Goal: Task Accomplishment & Management: Manage account settings

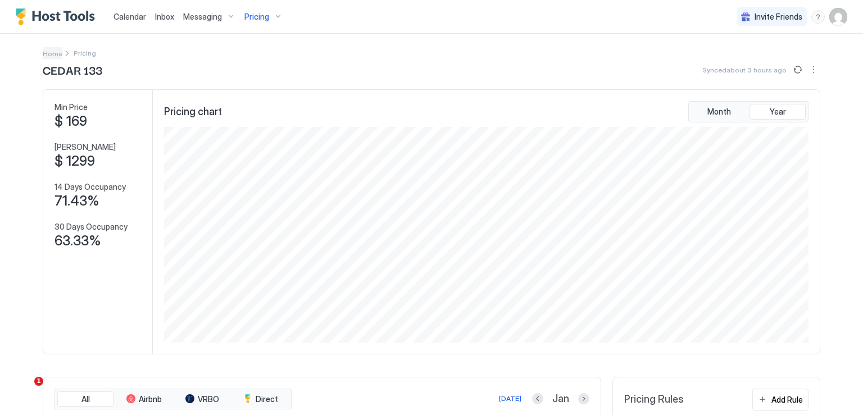
click at [44, 52] on span "Home" at bounding box center [53, 53] width 20 height 8
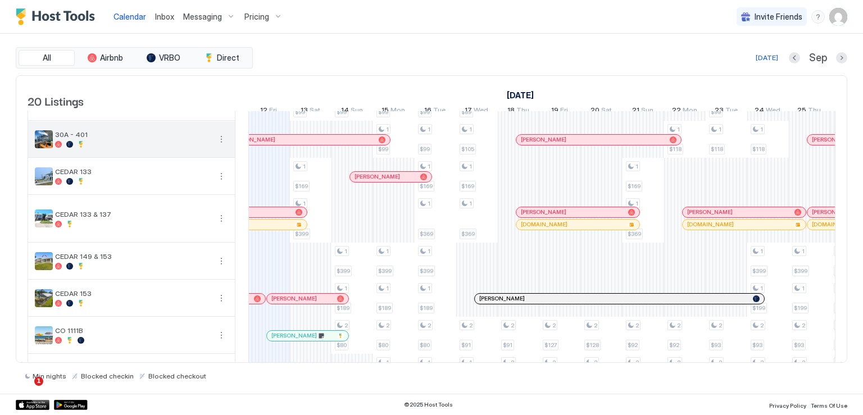
scroll to position [281, 0]
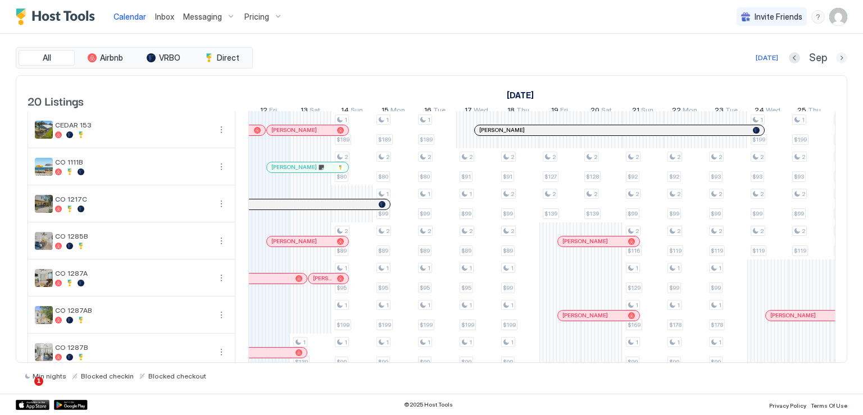
click at [837, 57] on button "Next month" at bounding box center [841, 57] width 11 height 11
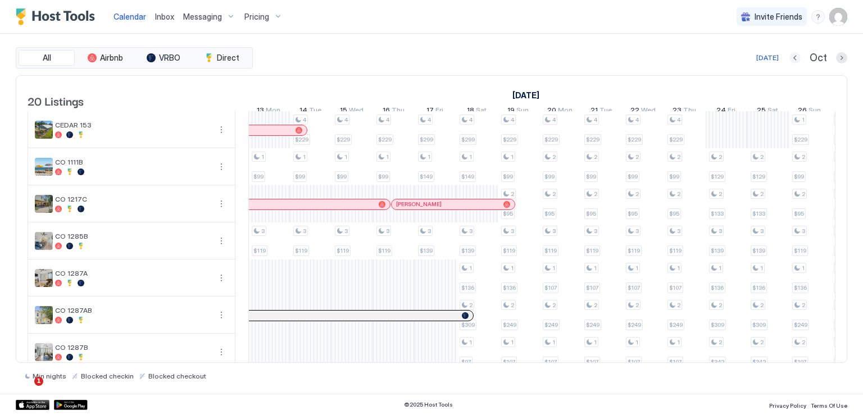
click at [795, 61] on button "Previous month" at bounding box center [794, 57] width 11 height 11
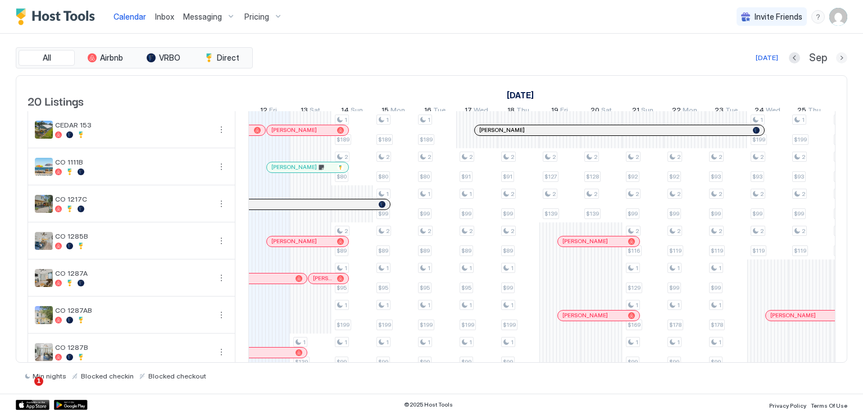
click at [841, 58] on button "Next month" at bounding box center [841, 57] width 11 height 11
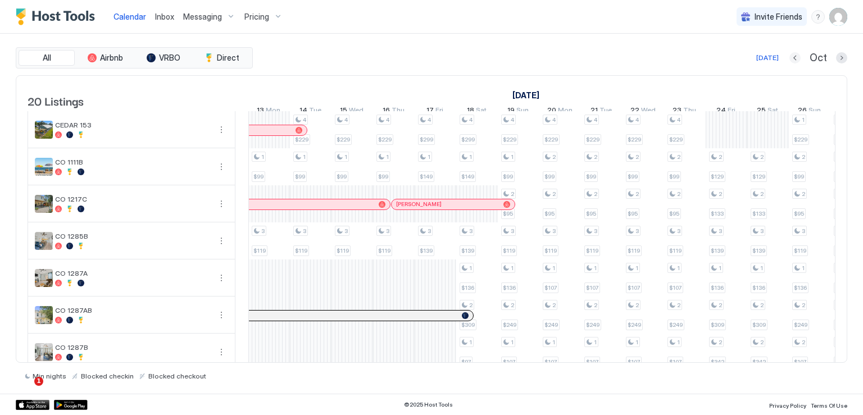
click at [793, 59] on button "Previous month" at bounding box center [794, 57] width 11 height 11
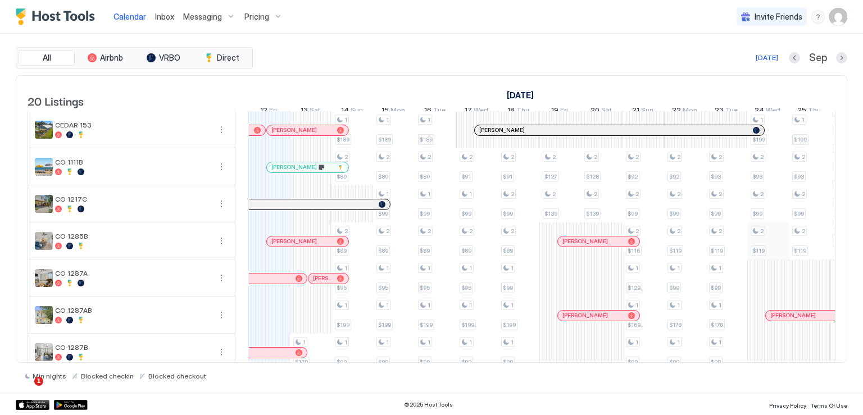
click at [764, 243] on div "1 $800 1 $999 1 $99 1 $169 1 $399 1 $139 1 $800 1 $999 1 $169 1 $99 1 $399 1 $1…" at bounding box center [747, 212] width 2244 height 762
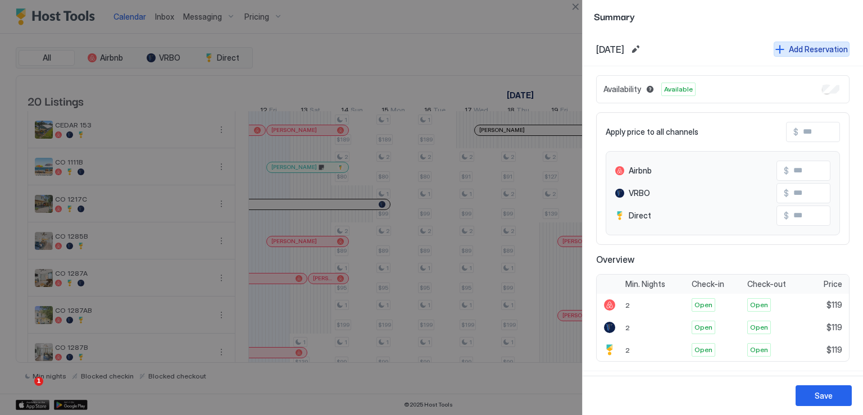
click at [776, 49] on button "Add Reservation" at bounding box center [811, 49] width 76 height 15
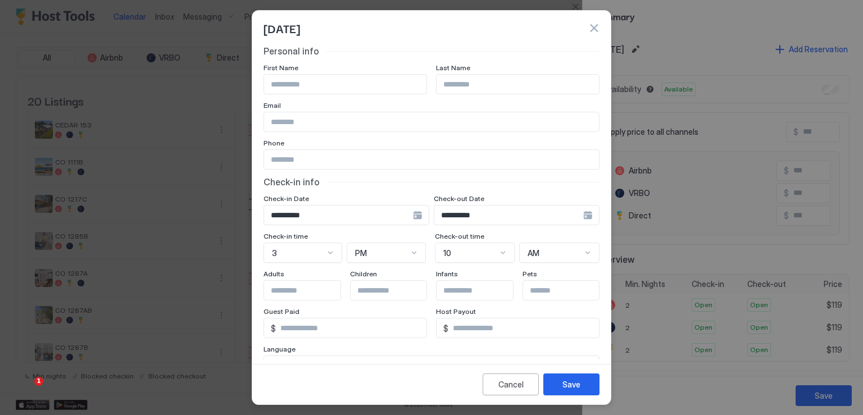
click at [416, 215] on div "**********" at bounding box center [346, 215] width 166 height 20
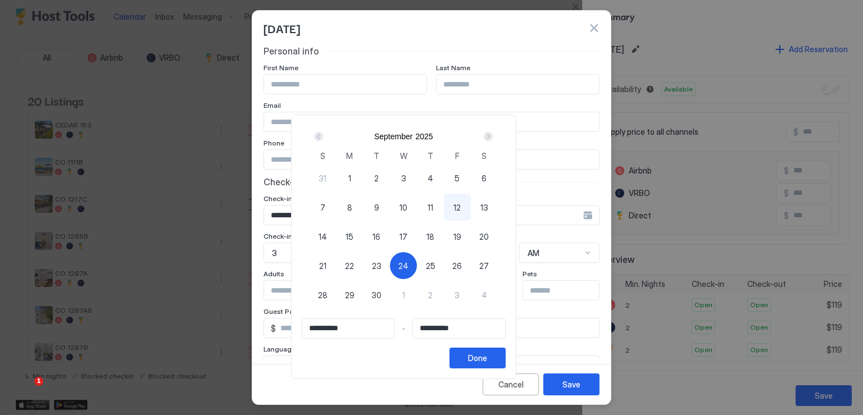
click at [408, 261] on span "24" at bounding box center [403, 266] width 10 height 12
type input "**********"
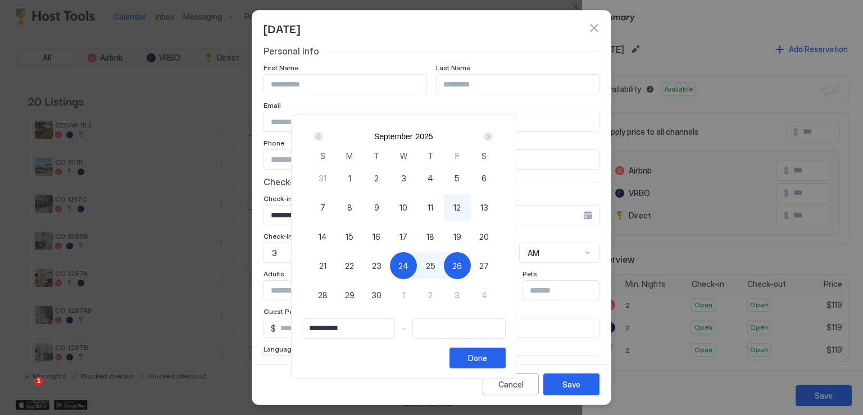
click at [462, 266] on span "26" at bounding box center [457, 266] width 10 height 12
type input "**********"
click at [487, 355] on div "Done" at bounding box center [477, 358] width 19 height 12
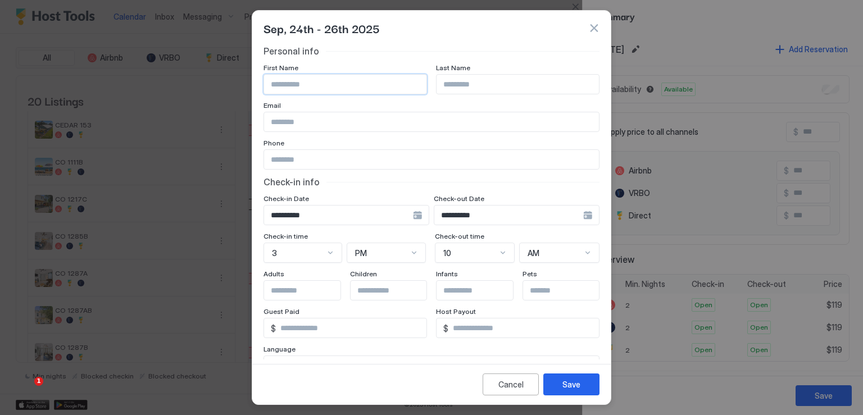
click at [321, 81] on input "Input Field" at bounding box center [345, 84] width 162 height 19
type input "**********"
click at [559, 385] on button "Save" at bounding box center [571, 384] width 56 height 22
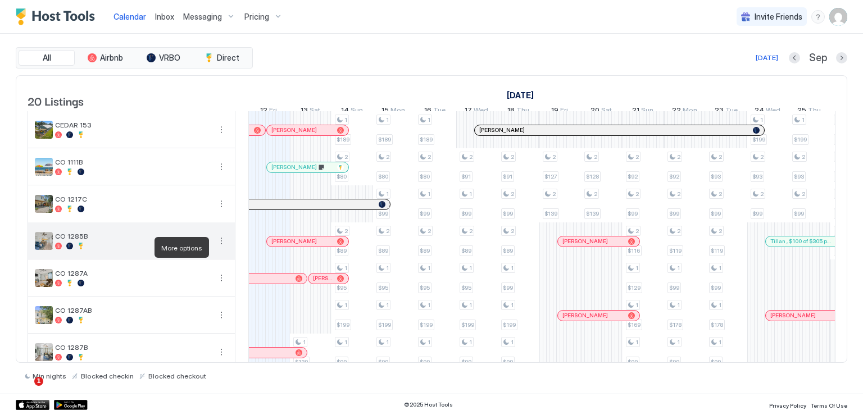
click at [223, 248] on button "More options" at bounding box center [221, 240] width 13 height 13
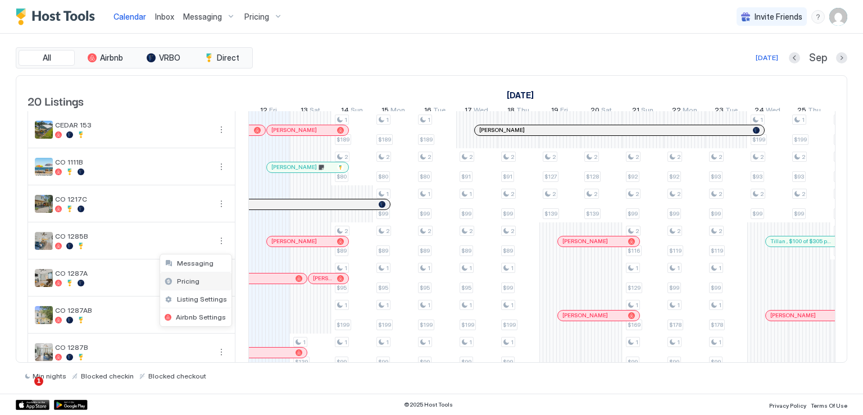
click at [198, 281] on div "Pricing" at bounding box center [195, 281] width 71 height 18
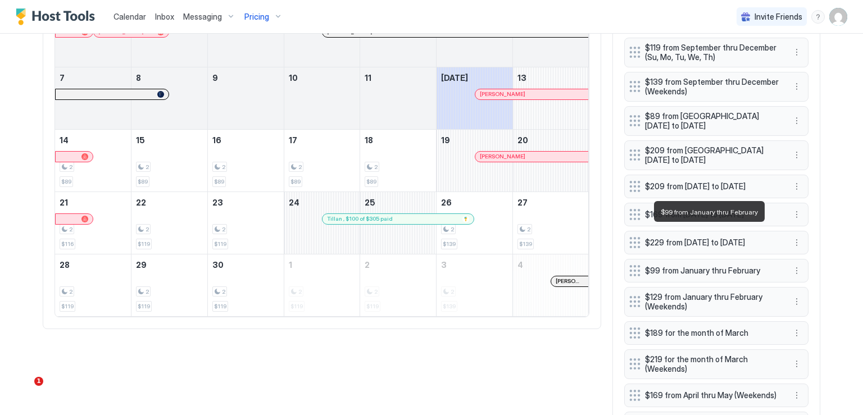
scroll to position [384, 0]
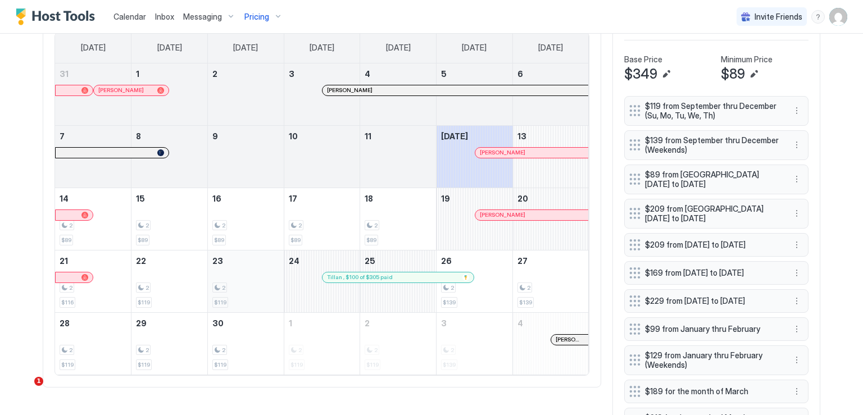
drag, startPoint x: 110, startPoint y: 214, endPoint x: 236, endPoint y: 298, distance: 151.5
click at [236, 298] on tbody "31 Jasmine 1 2 3 Natalia Rice 4 5 6 7 8 9 10 11 Today Raven Jones 13 14 2 $89 1…" at bounding box center [321, 218] width 533 height 311
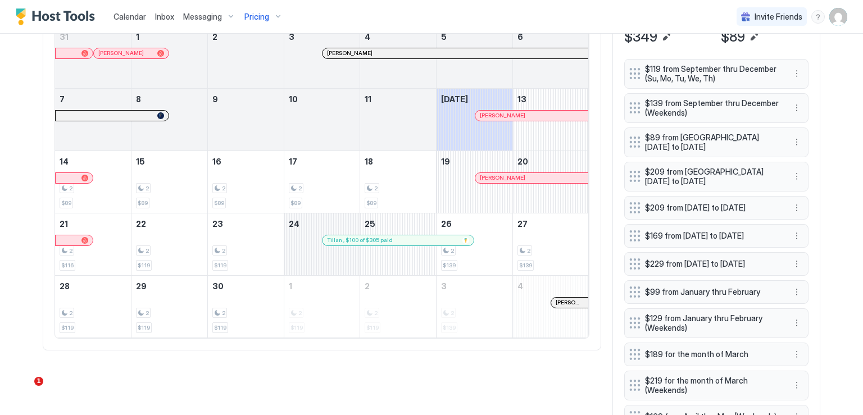
scroll to position [440, 0]
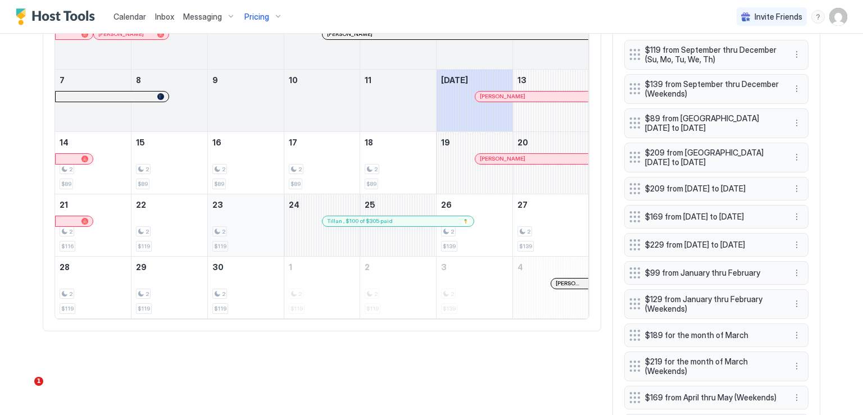
drag, startPoint x: 102, startPoint y: 172, endPoint x: 243, endPoint y: 241, distance: 156.7
click at [243, 241] on tbody "31 Jasmine 1 2 3 Natalia Rice 4 5 6 7 8 9 10 11 Today Raven Jones 13 14 2 $89 1…" at bounding box center [321, 162] width 533 height 311
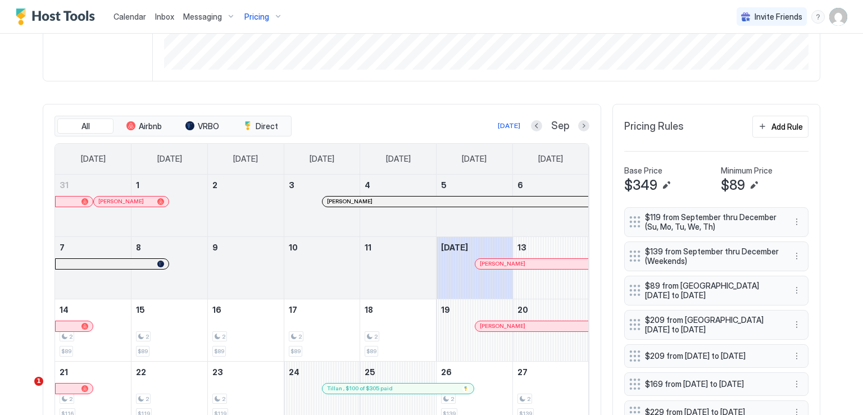
scroll to position [272, 0]
click at [765, 131] on button "Add Rule" at bounding box center [780, 128] width 56 height 22
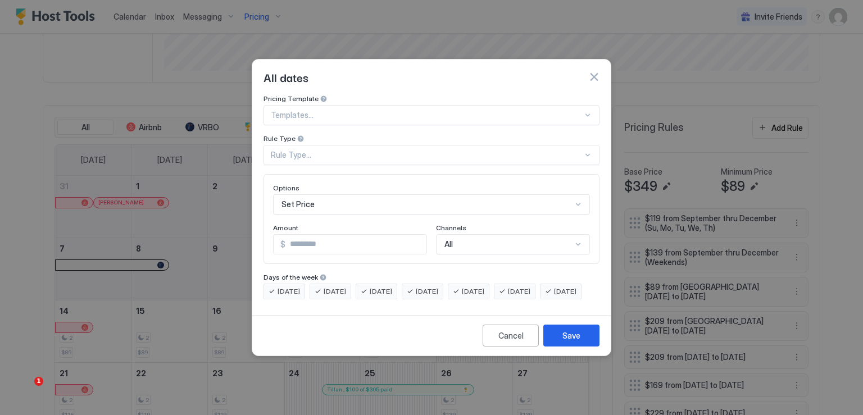
click at [591, 71] on button "button" at bounding box center [593, 76] width 11 height 11
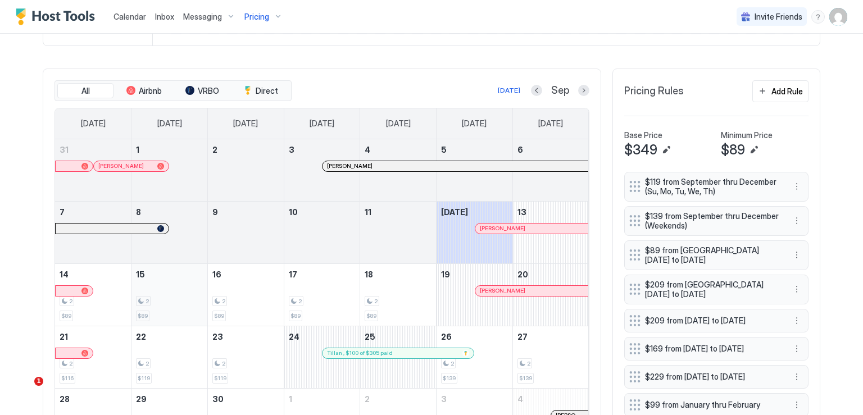
scroll to position [328, 0]
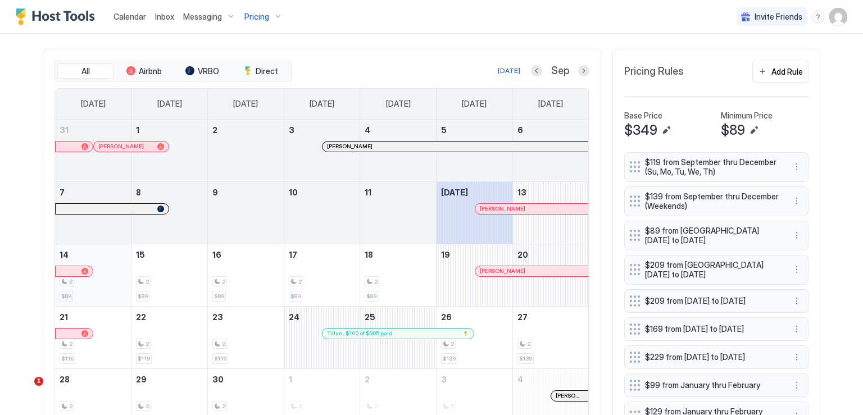
click at [122, 268] on div "2 $89" at bounding box center [93, 275] width 76 height 62
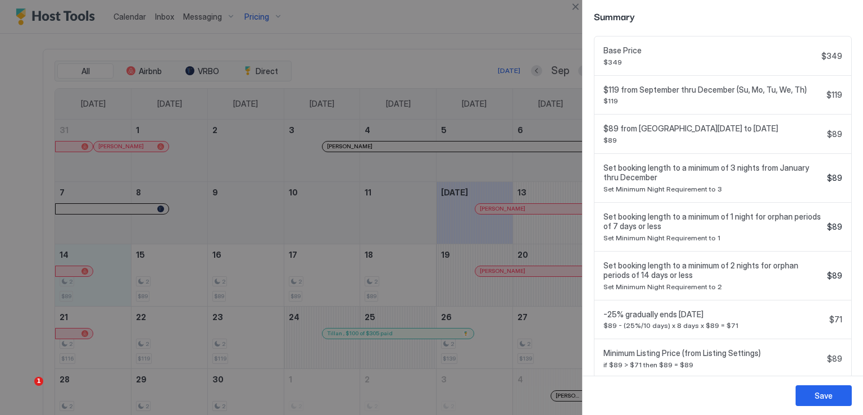
scroll to position [422, 0]
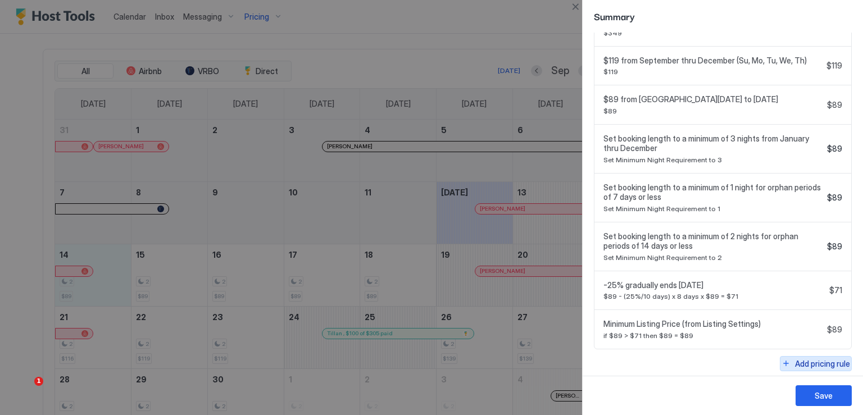
click at [795, 361] on div "Add pricing rule" at bounding box center [822, 364] width 55 height 12
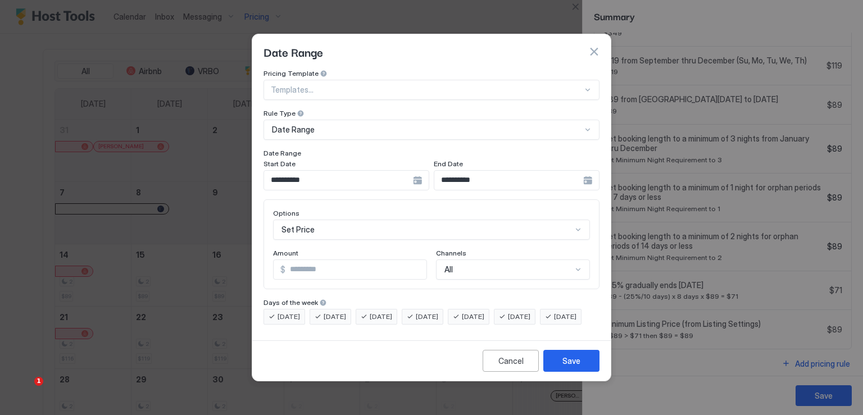
click at [421, 174] on div "**********" at bounding box center [346, 180] width 166 height 20
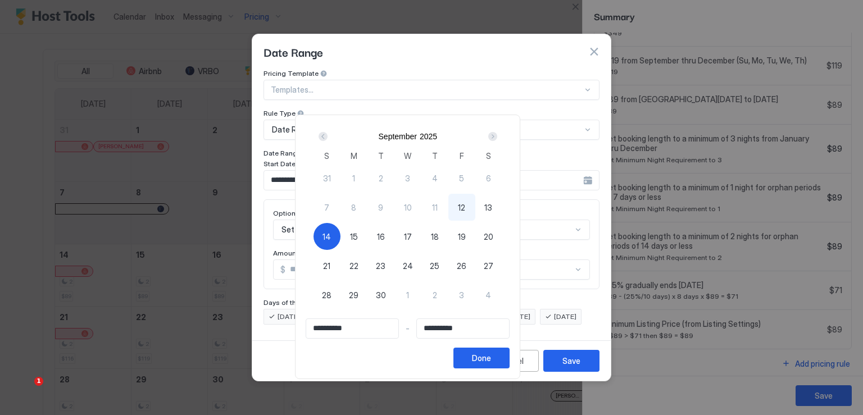
click at [340, 229] on div "14" at bounding box center [326, 236] width 27 height 27
click at [331, 234] on span "14" at bounding box center [326, 237] width 8 height 12
type input "**********"
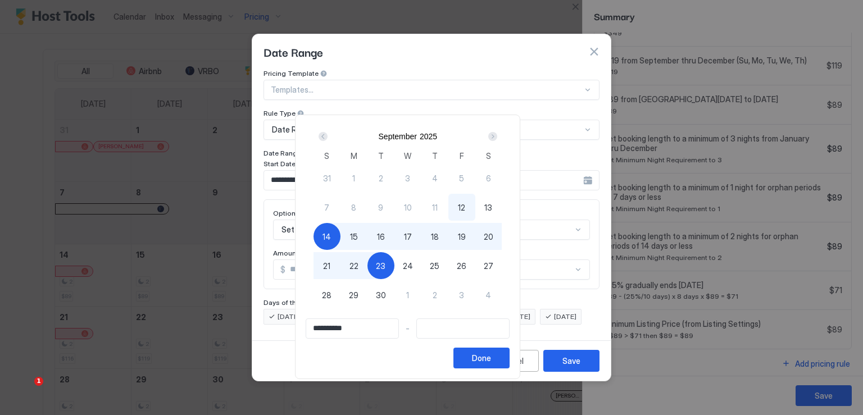
click at [385, 268] on span "23" at bounding box center [381, 266] width 10 height 12
type input "**********"
click at [491, 357] on div "Done" at bounding box center [481, 358] width 19 height 12
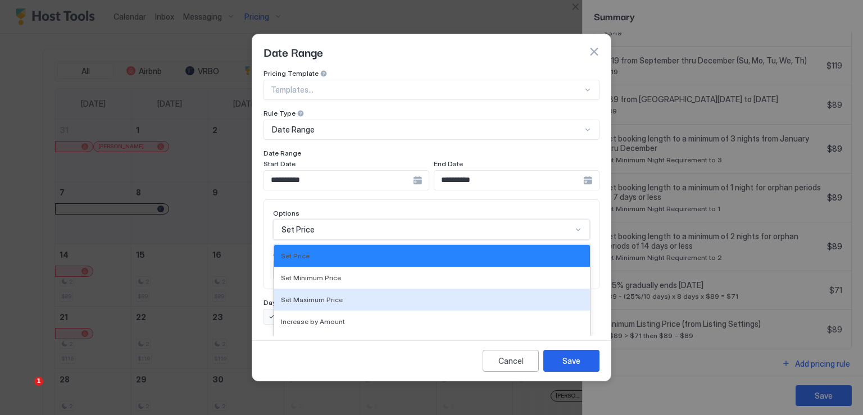
click at [358, 222] on div "17 results available. Use Up and Down to choose options, press Enter to select …" at bounding box center [431, 230] width 317 height 20
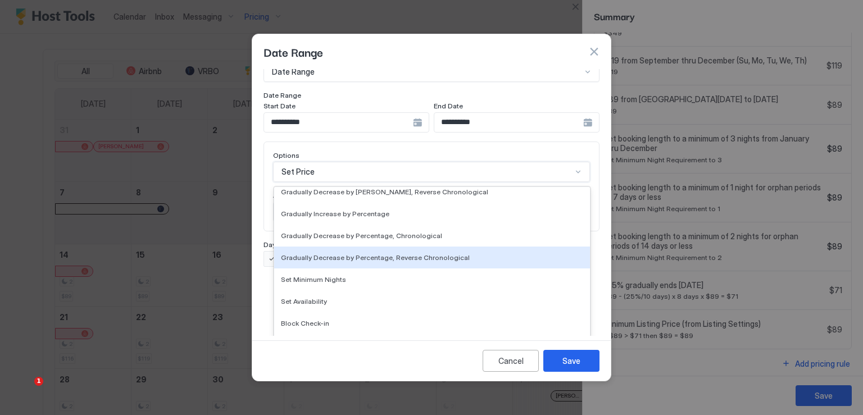
scroll to position [204, 0]
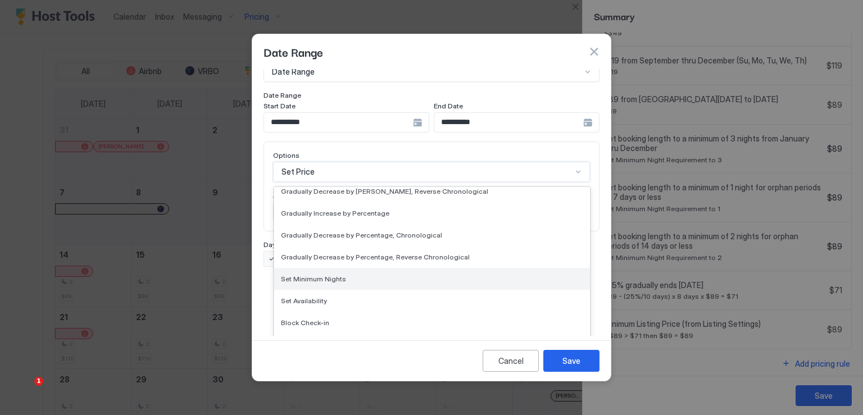
click at [341, 275] on div "Set Minimum Nights" at bounding box center [432, 279] width 302 height 8
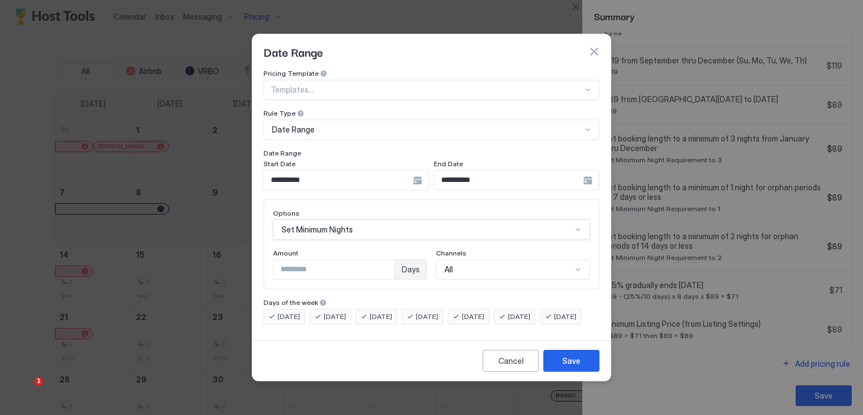
scroll to position [0, 0]
click at [322, 263] on input "*" at bounding box center [333, 269] width 121 height 19
type input "*"
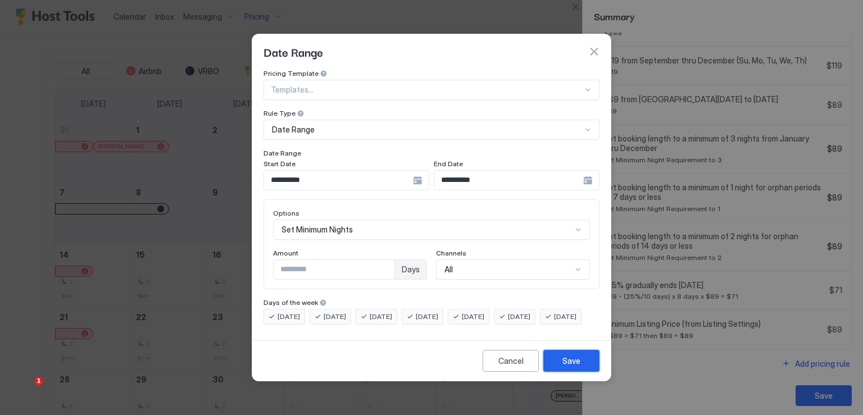
click at [562, 367] on div "Save" at bounding box center [571, 361] width 18 height 12
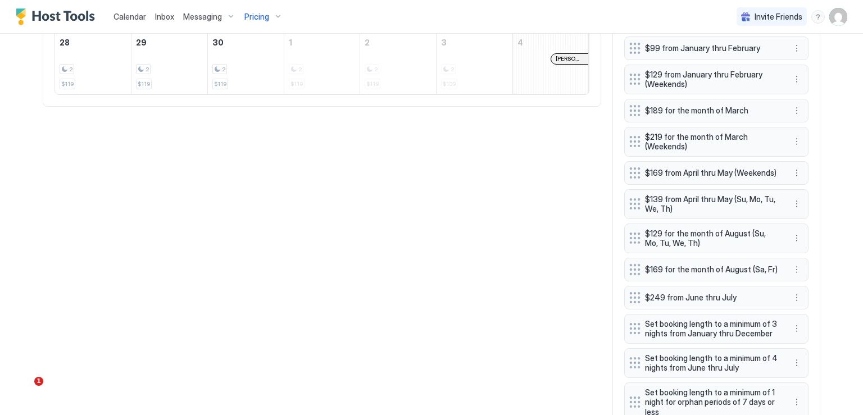
scroll to position [877, 0]
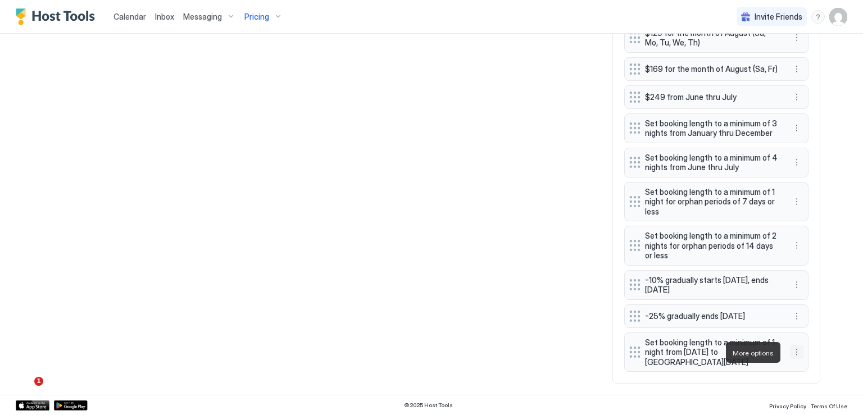
click at [790, 355] on button "More options" at bounding box center [796, 351] width 13 height 13
click at [800, 367] on div "Edit" at bounding box center [803, 368] width 25 height 8
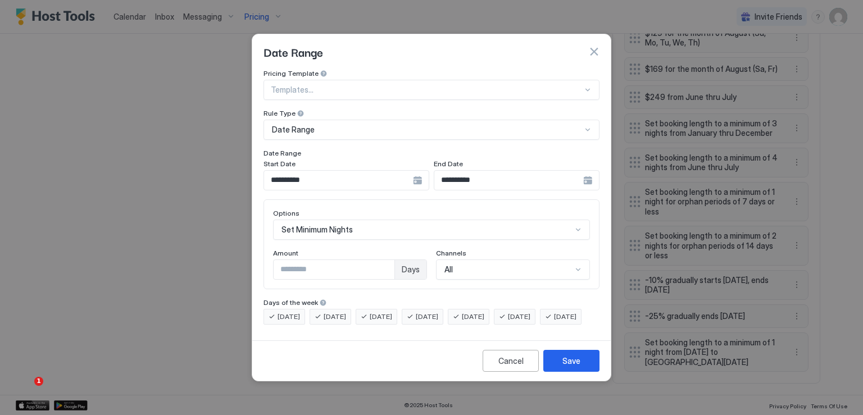
click at [587, 171] on div "**********" at bounding box center [517, 180] width 166 height 20
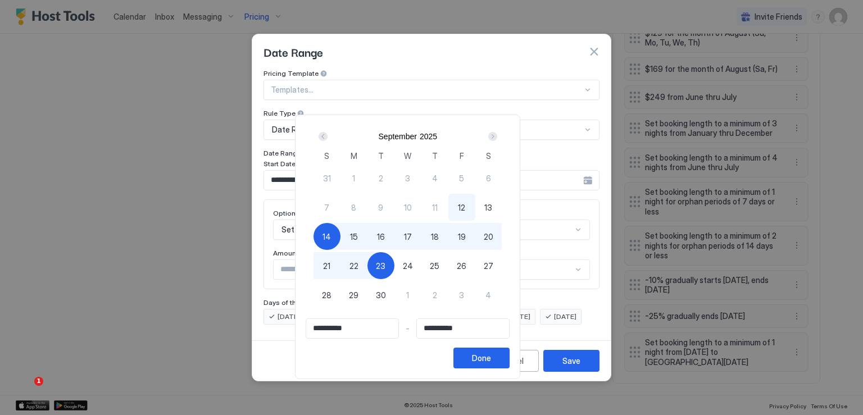
click at [340, 236] on div "14" at bounding box center [326, 236] width 27 height 27
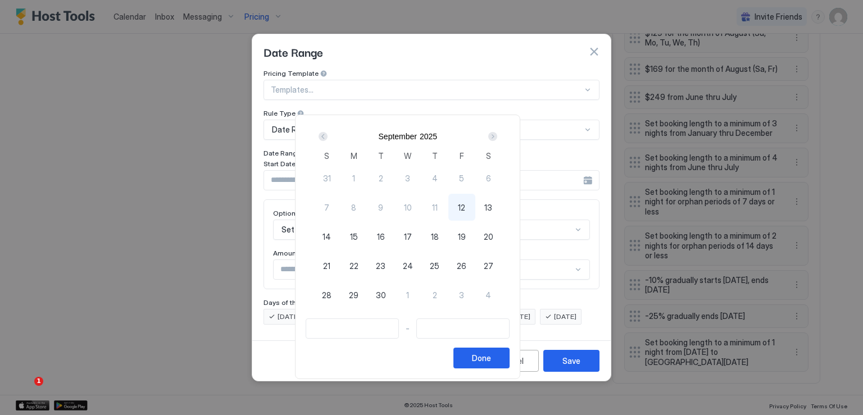
click at [340, 236] on div "14" at bounding box center [326, 236] width 27 height 27
type input "**********"
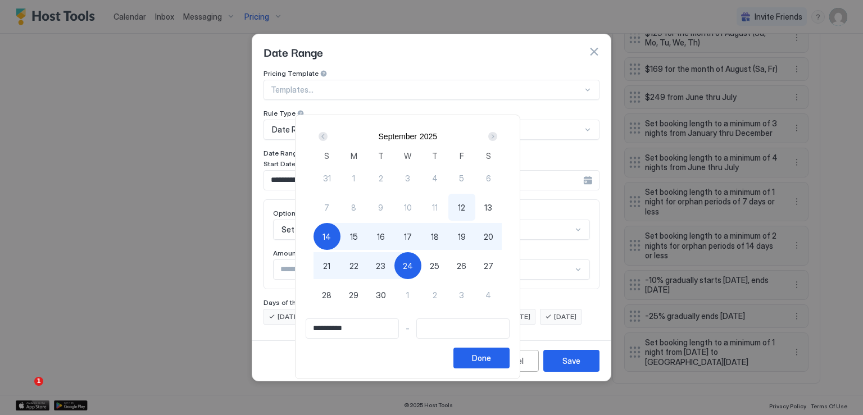
click at [421, 272] on div "24" at bounding box center [407, 265] width 27 height 27
type input "**********"
click at [491, 361] on div "Done" at bounding box center [481, 358] width 19 height 12
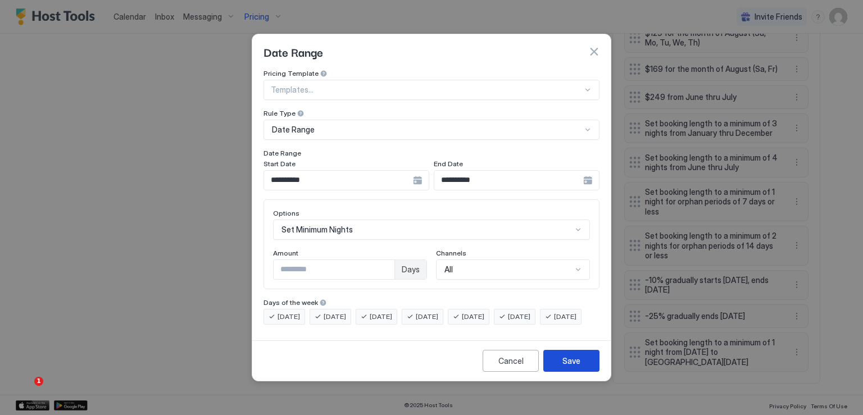
click at [566, 367] on div "Save" at bounding box center [571, 361] width 18 height 12
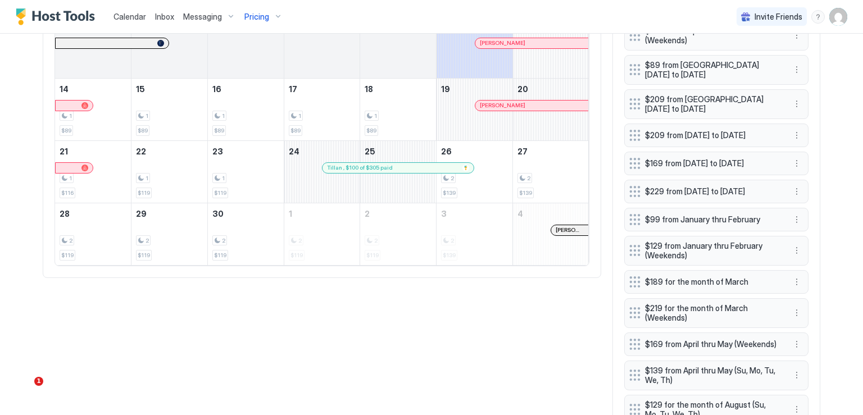
scroll to position [428, 0]
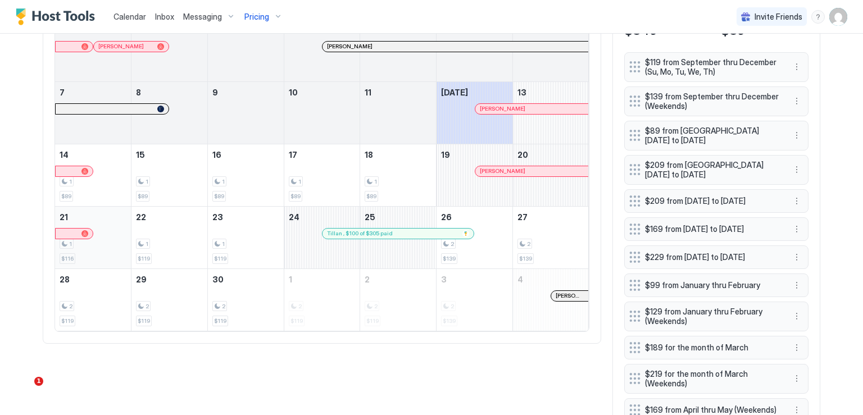
click at [119, 231] on div "1 $116" at bounding box center [93, 237] width 67 height 53
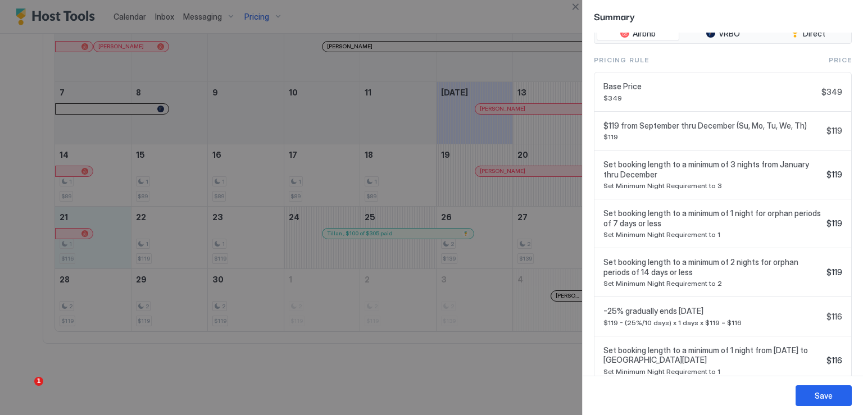
scroll to position [432, 0]
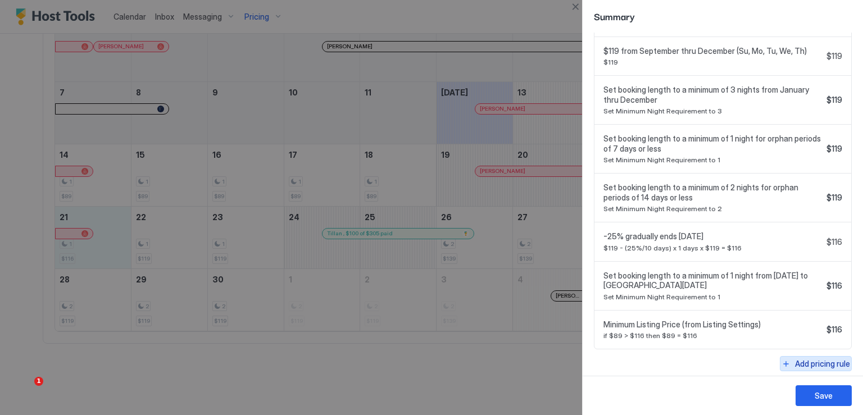
click at [800, 359] on div "Add pricing rule" at bounding box center [822, 364] width 55 height 12
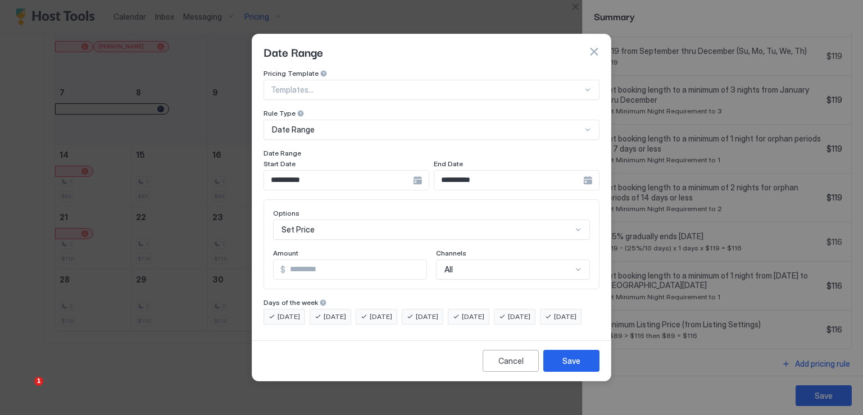
click at [419, 175] on div "**********" at bounding box center [346, 180] width 166 height 20
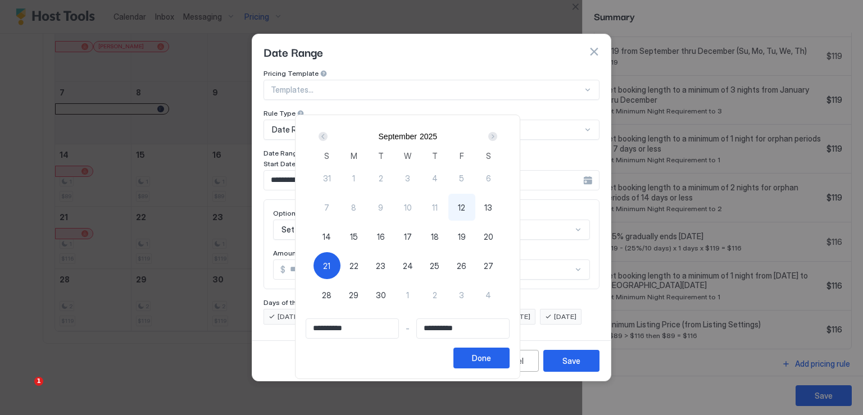
click at [340, 264] on div "21" at bounding box center [326, 265] width 27 height 27
click at [340, 263] on div "21" at bounding box center [326, 265] width 27 height 27
type input "**********"
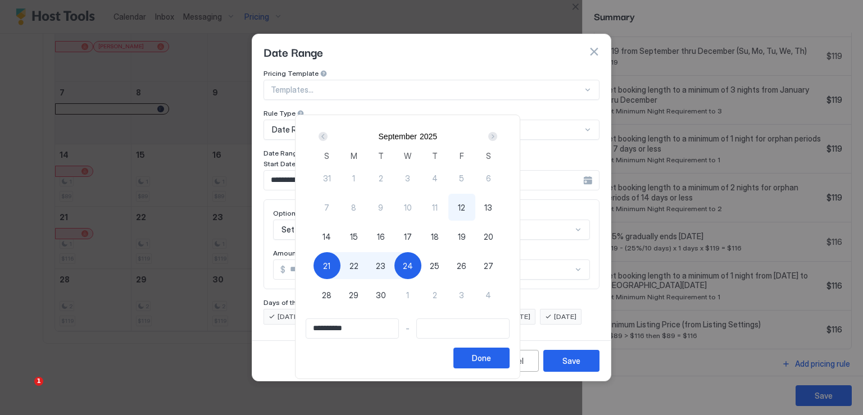
click at [421, 266] on div "24" at bounding box center [407, 265] width 27 height 27
type input "**********"
click at [491, 359] on div "Done" at bounding box center [481, 358] width 19 height 12
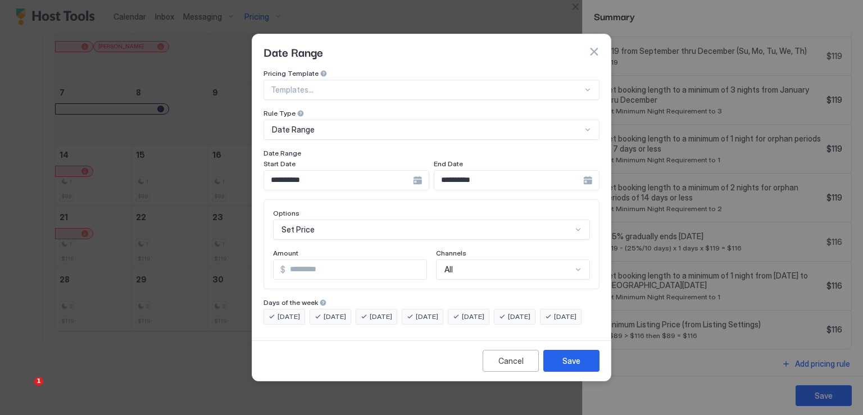
click at [308, 260] on input "*" at bounding box center [355, 269] width 141 height 19
type input "**"
click at [562, 371] on button "Save" at bounding box center [571, 361] width 56 height 22
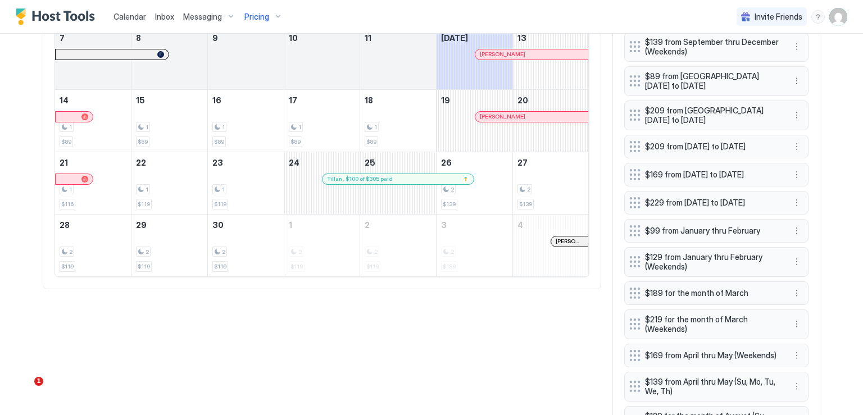
scroll to position [484, 0]
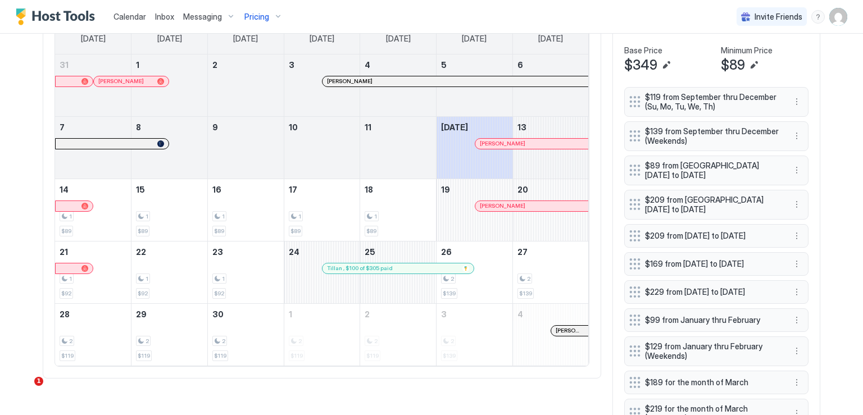
scroll to position [337, 0]
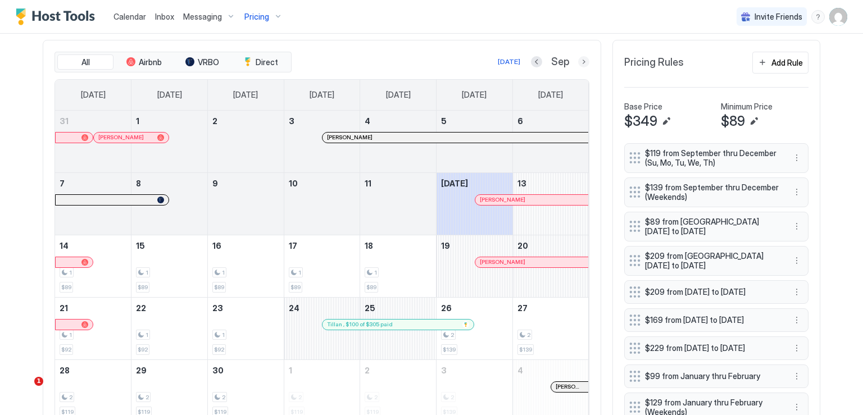
click at [578, 60] on button "Next month" at bounding box center [583, 61] width 11 height 11
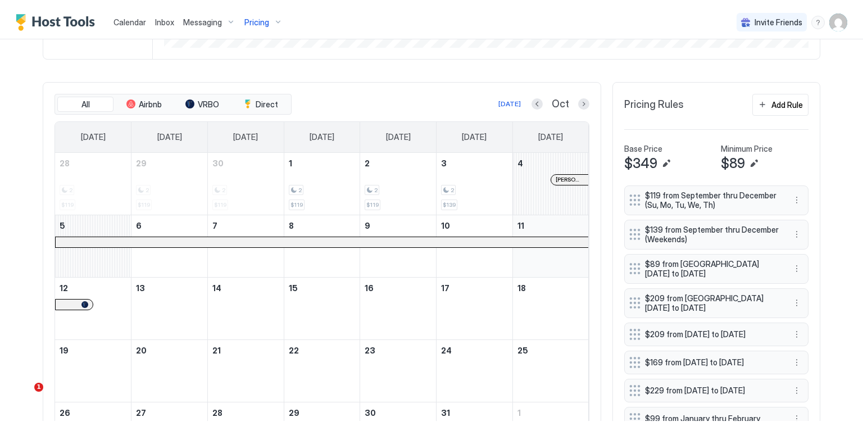
scroll to position [281, 0]
